Goal: Find specific page/section: Find specific page/section

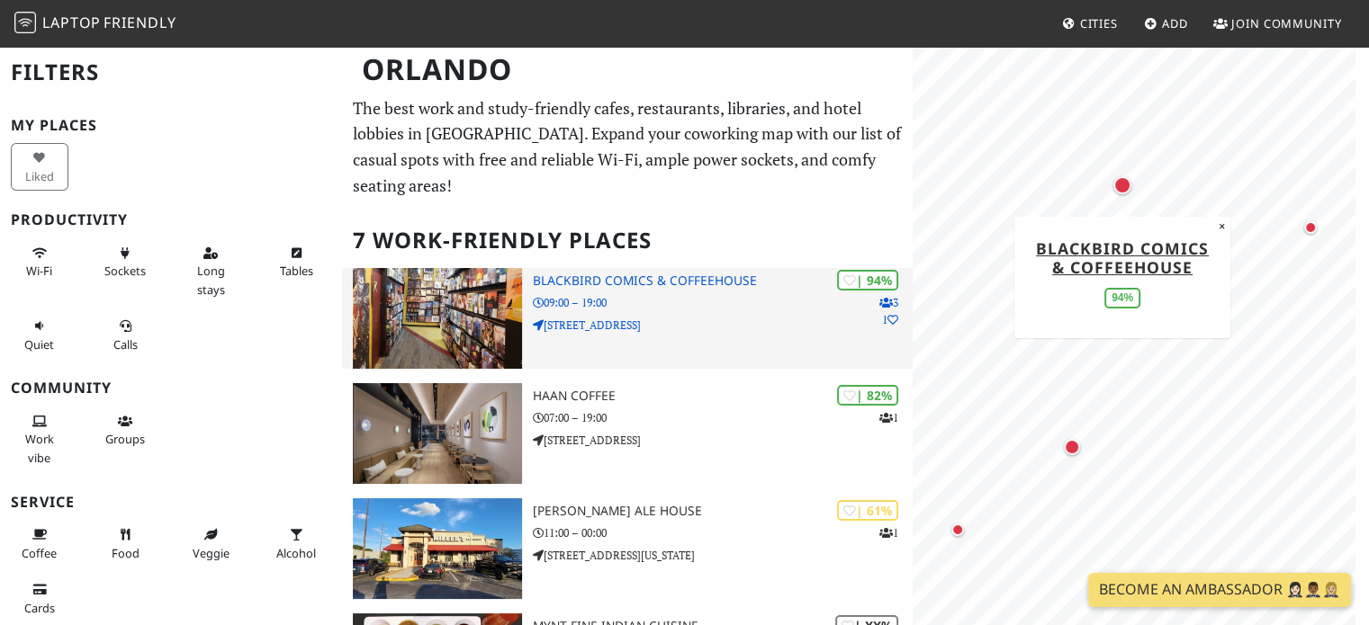
click at [461, 289] on img at bounding box center [437, 318] width 168 height 101
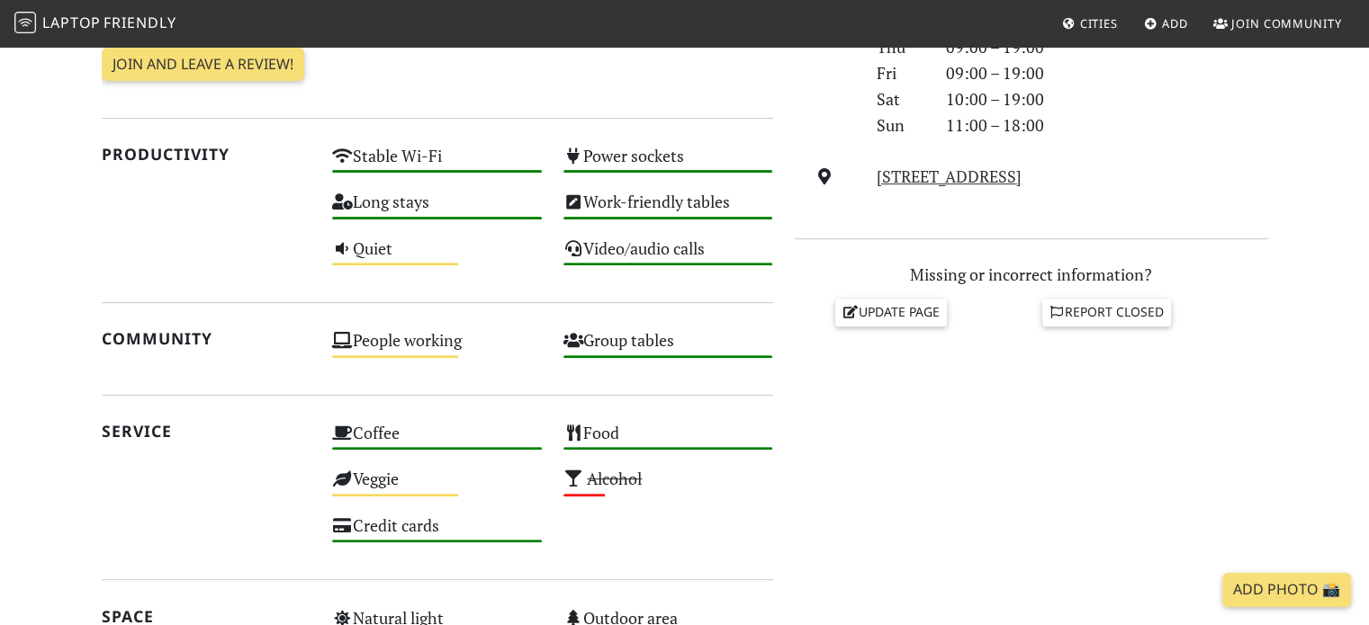
scroll to position [630, 0]
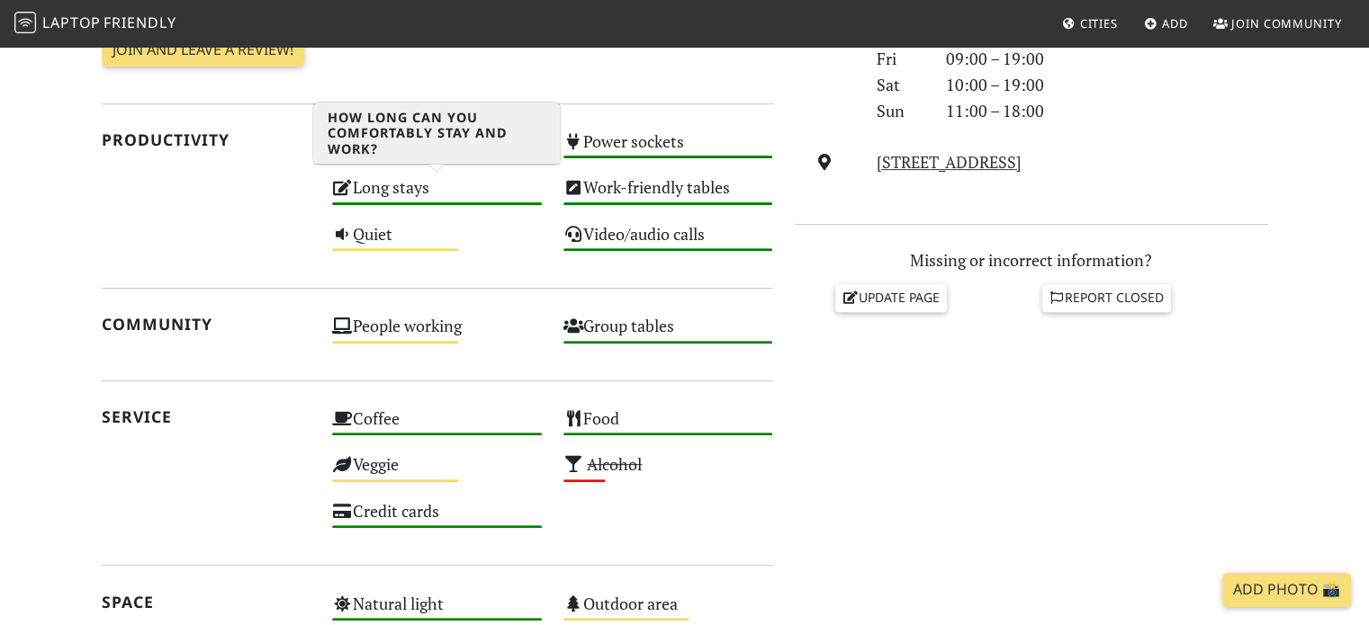
click at [397, 189] on div "Long stays High" at bounding box center [436, 196] width 231 height 46
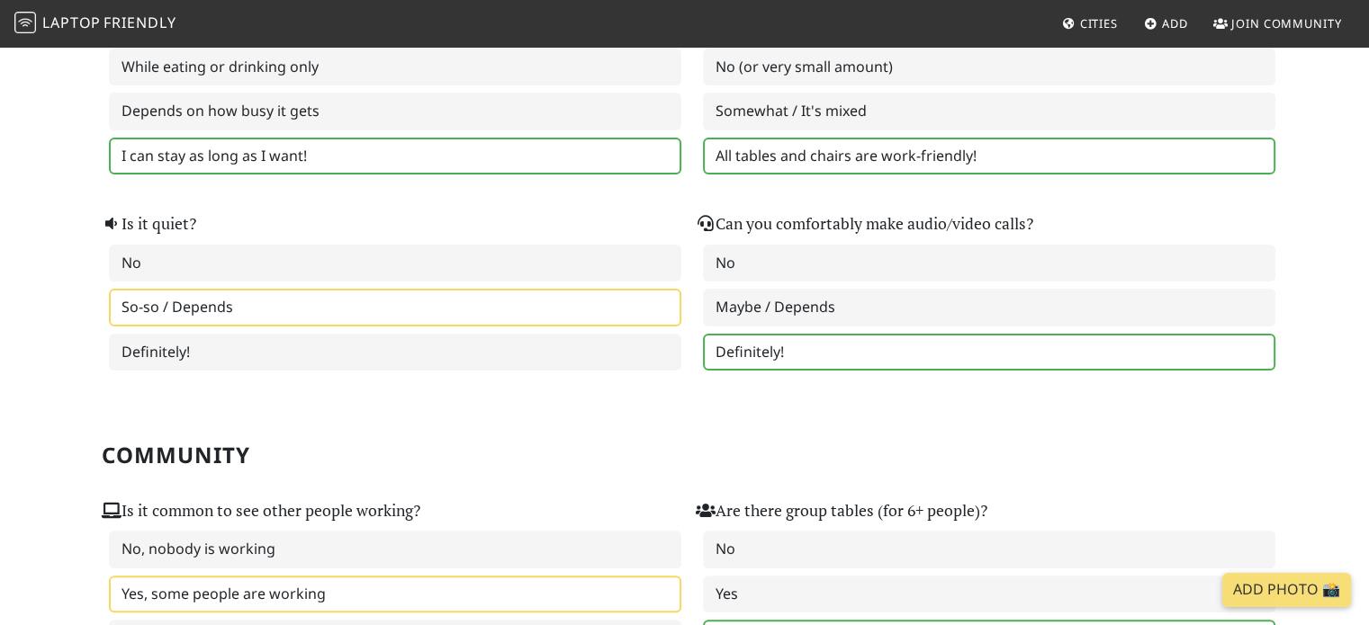
scroll to position [360, 0]
